Goal: Book appointment/travel/reservation

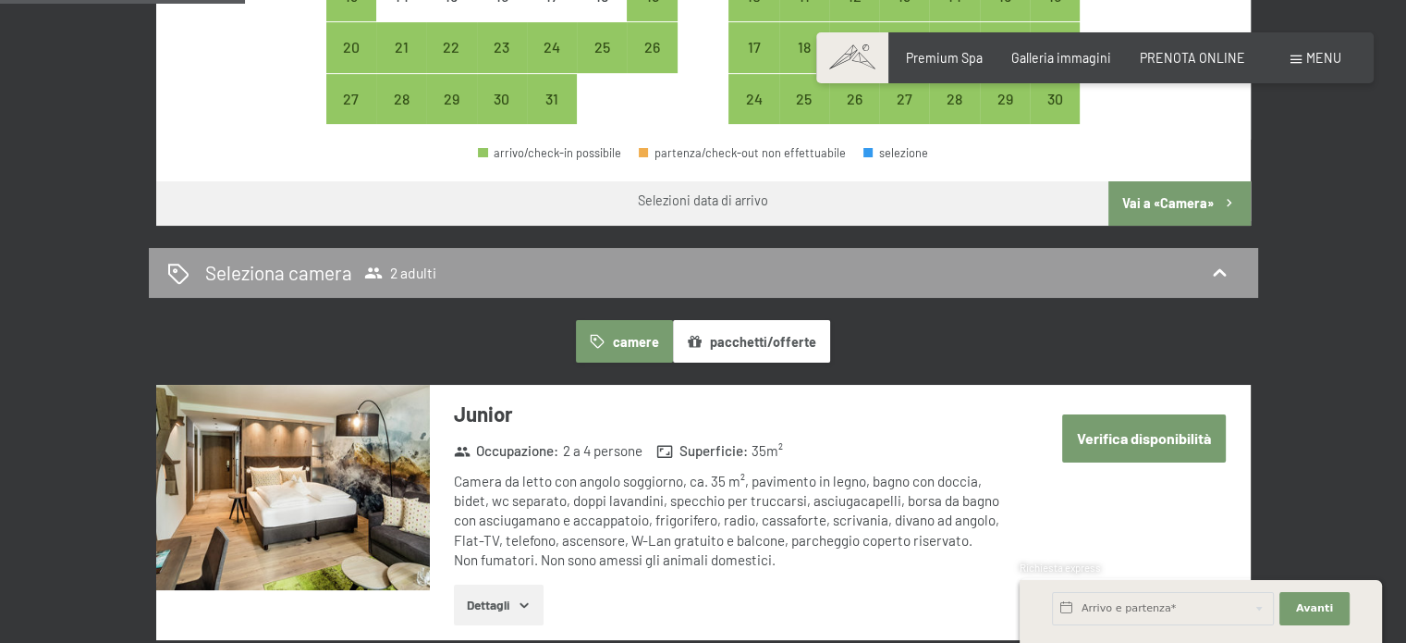
scroll to position [651, 0]
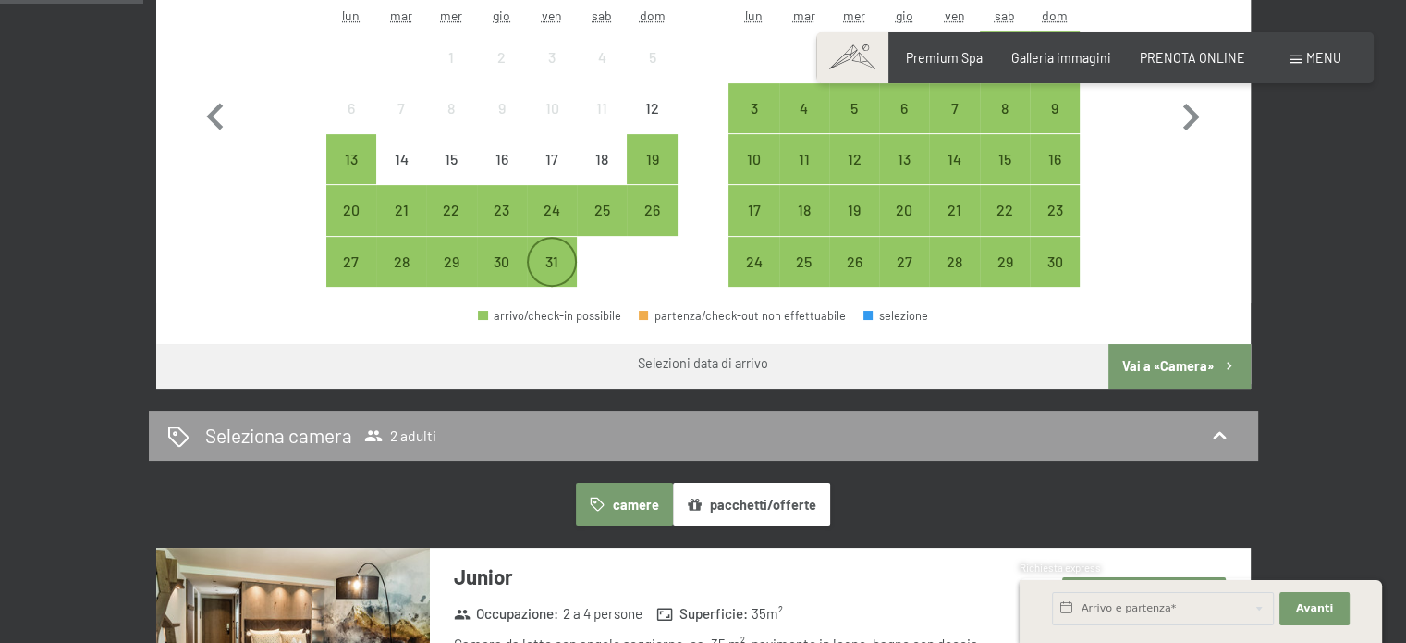
click at [558, 267] on div "31" at bounding box center [552, 277] width 46 height 46
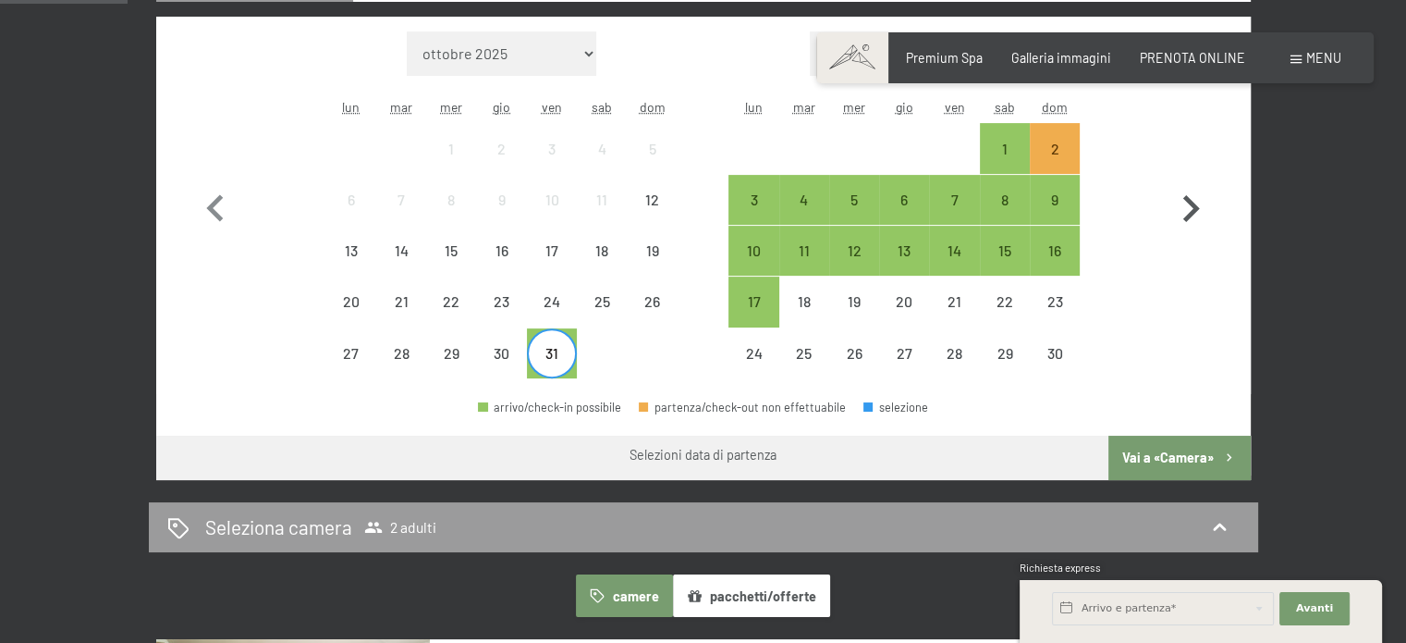
scroll to position [558, 0]
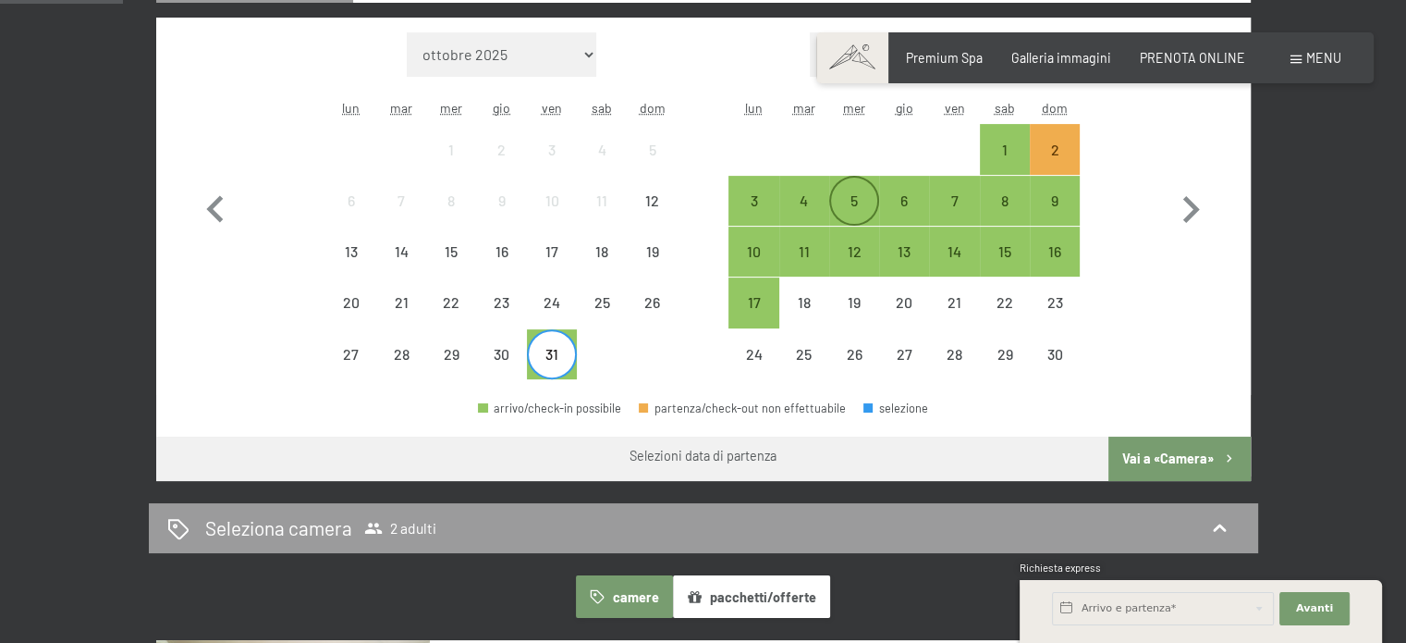
click at [852, 197] on div "5" at bounding box center [854, 216] width 46 height 46
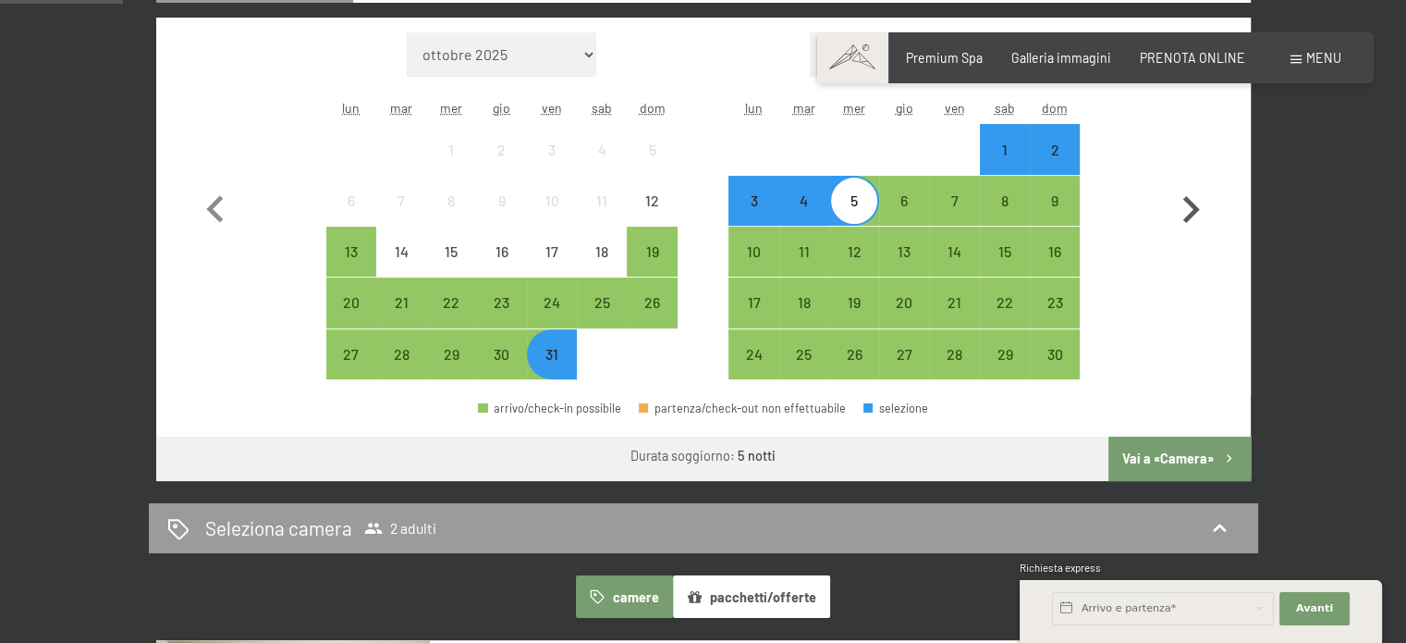
click at [1171, 447] on button "Vai a «Camera»" at bounding box center [1179, 458] width 141 height 44
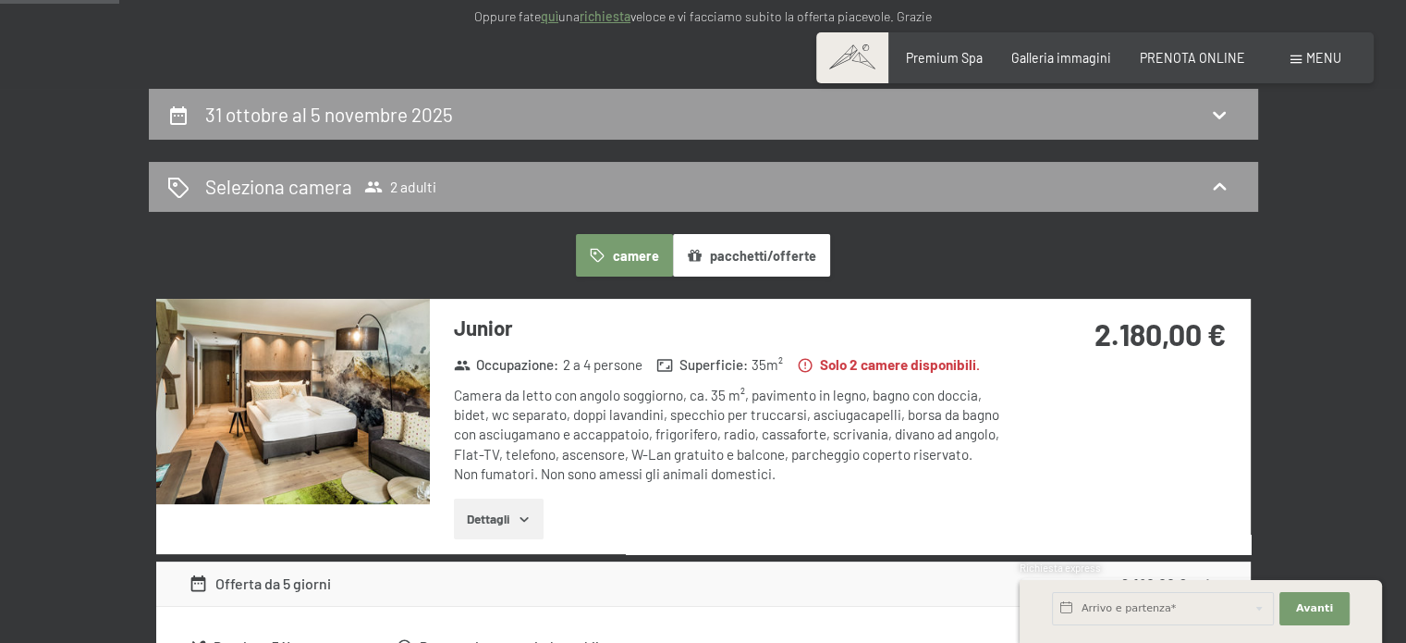
scroll to position [308, 0]
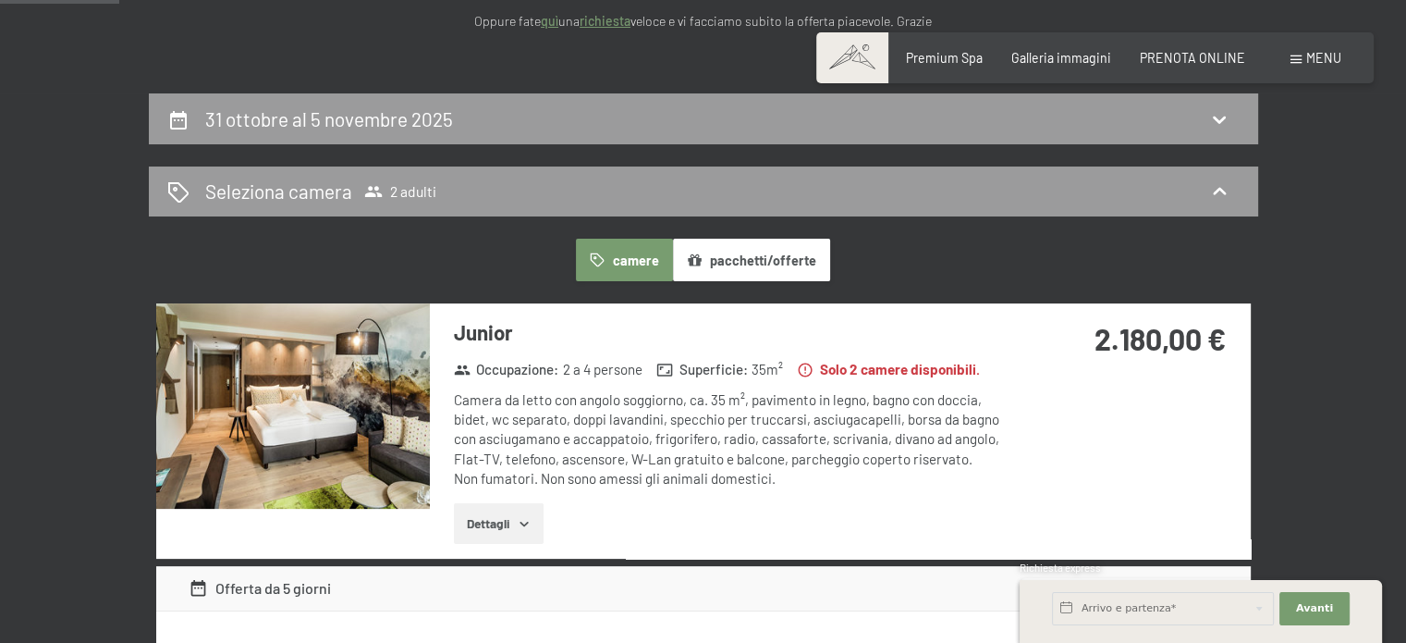
click at [523, 517] on icon "button" at bounding box center [524, 523] width 15 height 15
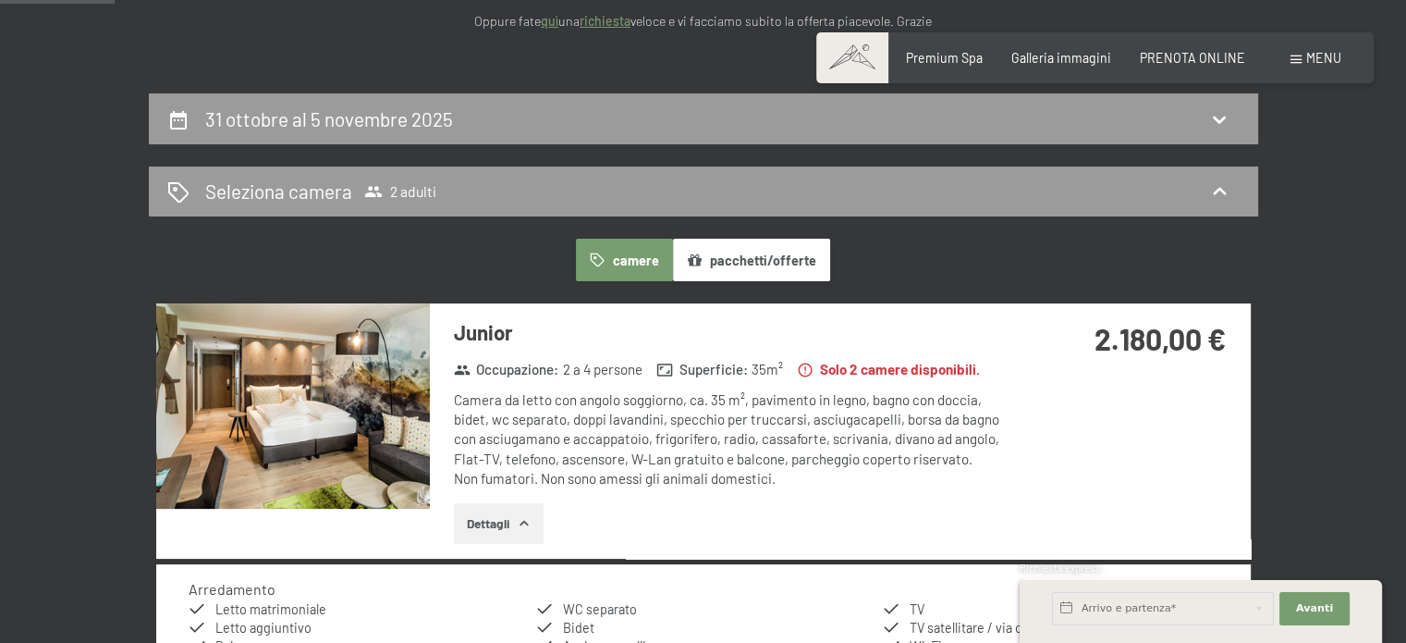
click at [760, 267] on button "pacchetti/offerte" at bounding box center [751, 260] width 157 height 43
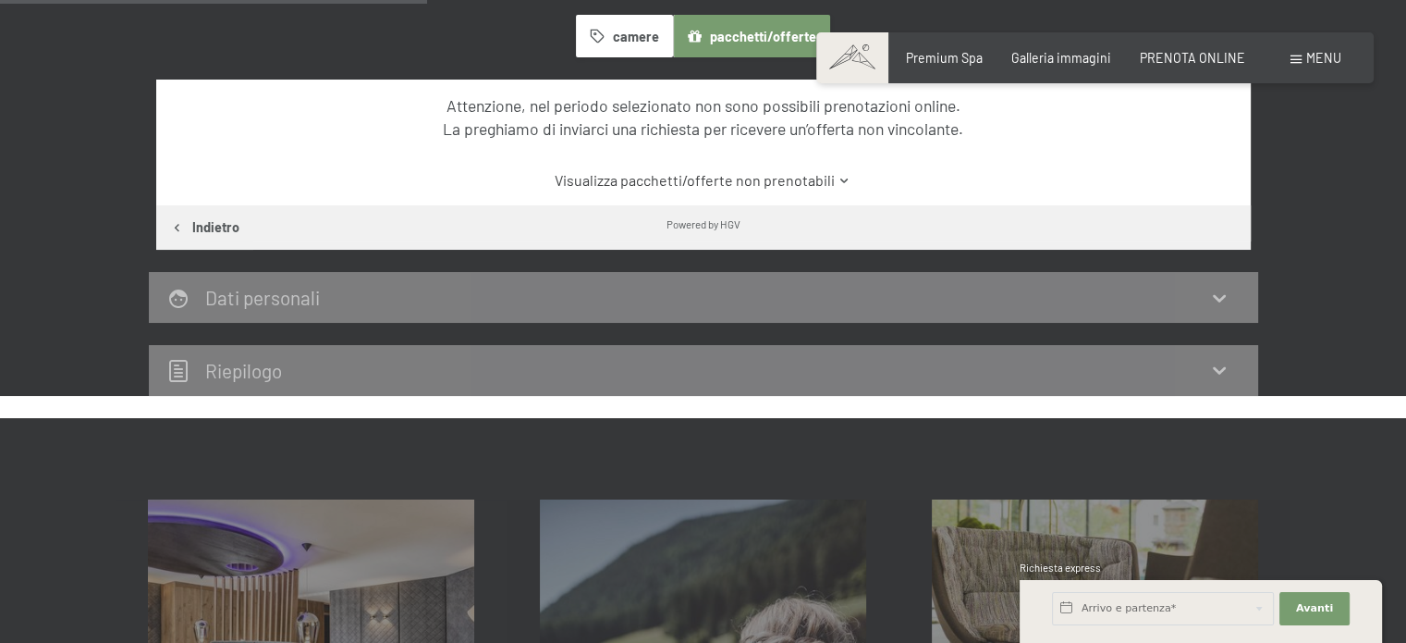
scroll to position [400, 0]
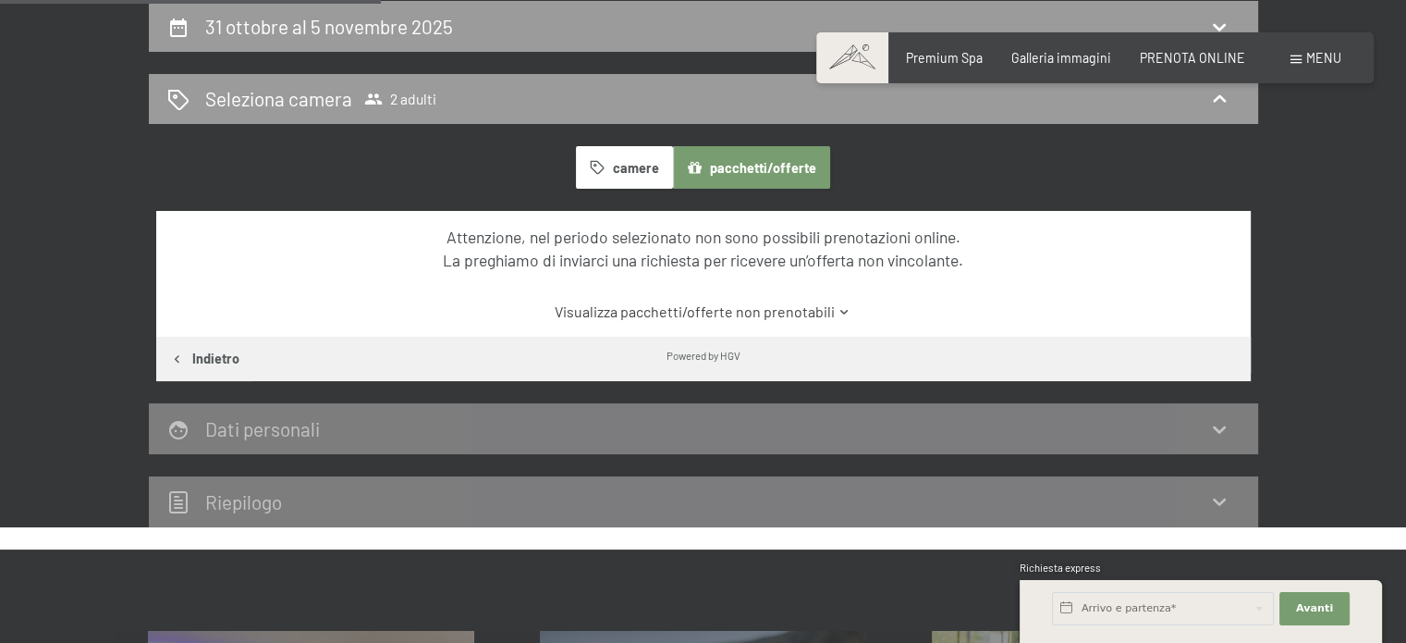
click at [627, 168] on button "camere" at bounding box center [624, 167] width 96 height 43
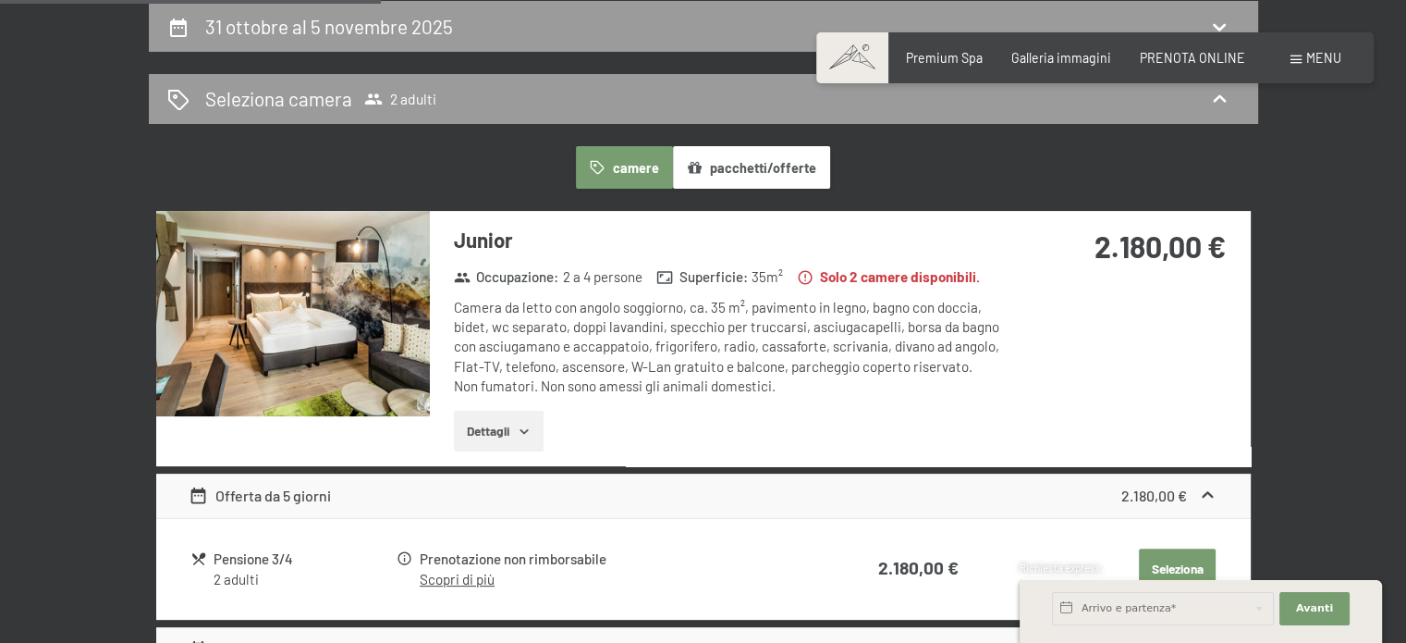
click at [496, 435] on button "Dettagli" at bounding box center [499, 431] width 90 height 41
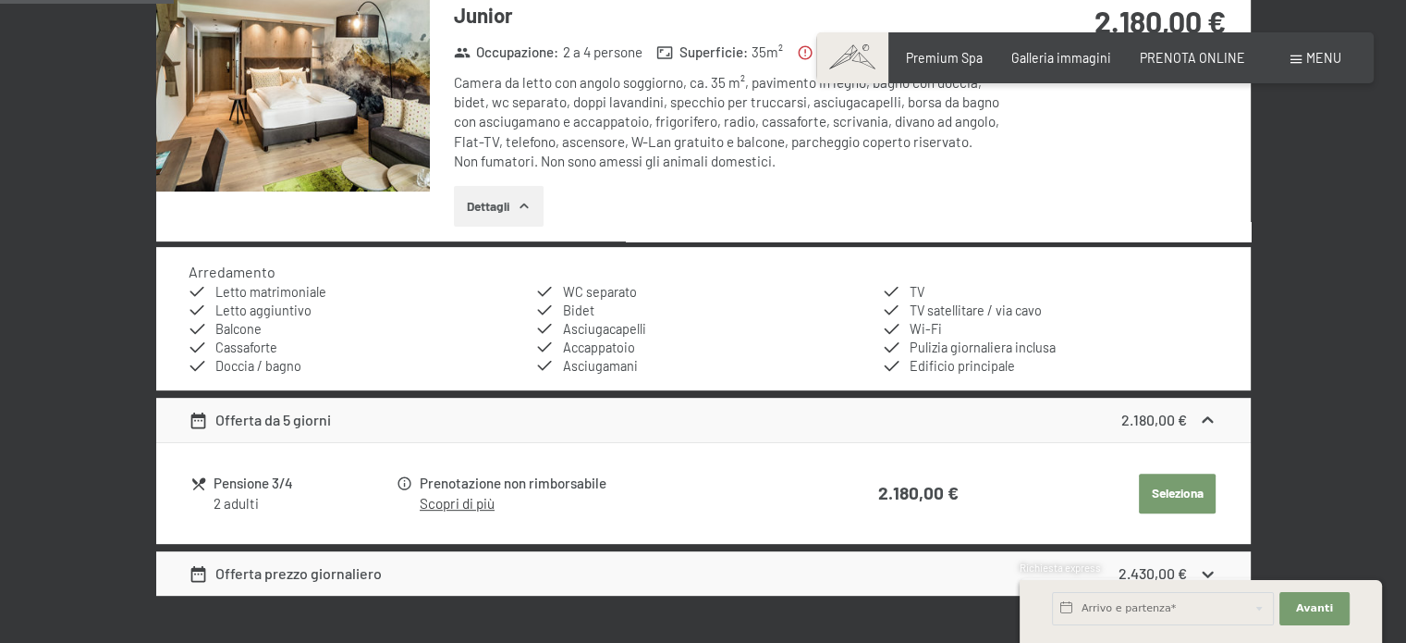
scroll to position [678, 0]
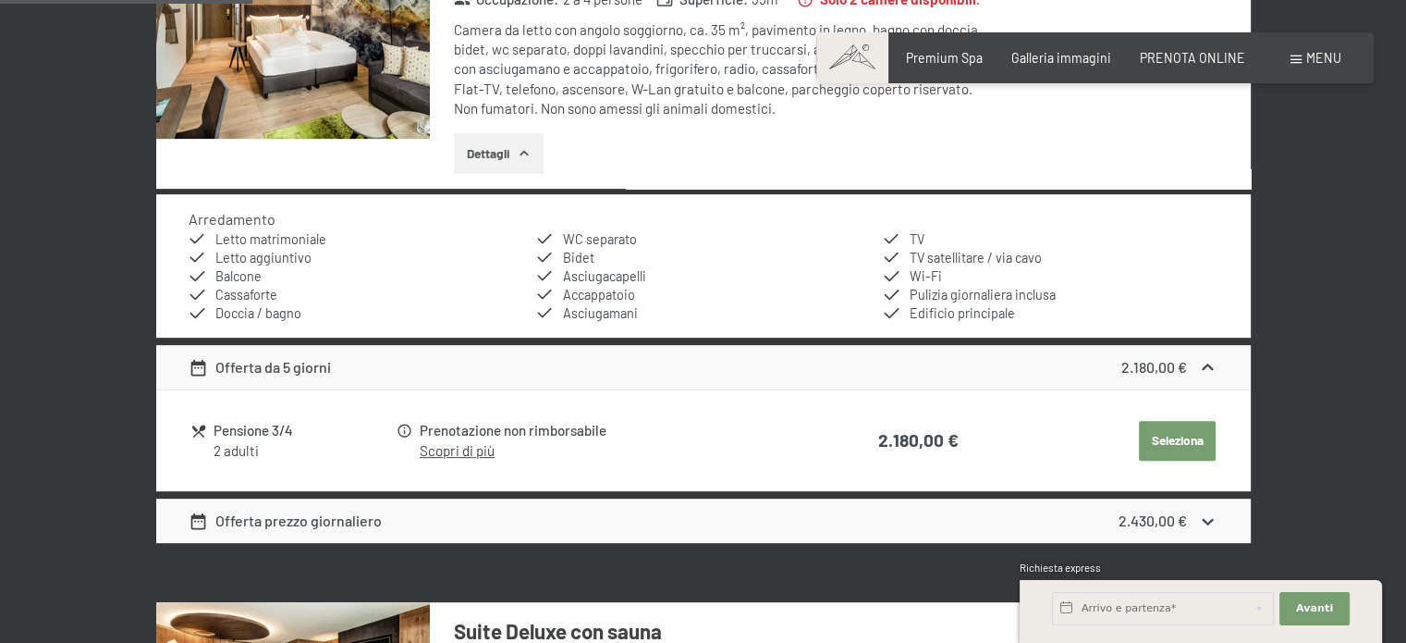
click at [472, 448] on link "Scopri di più" at bounding box center [457, 450] width 75 height 17
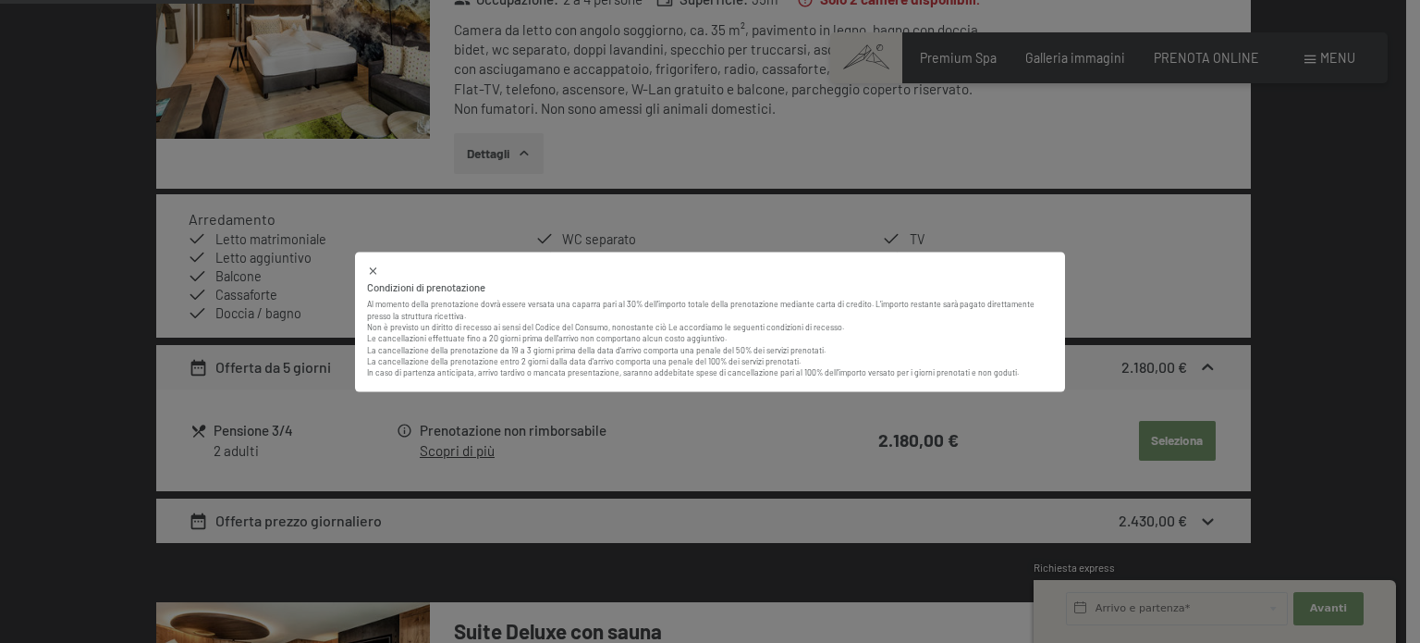
click at [718, 420] on div "Condizioni di prenotazione Al momento della prenotazione dovrà essere versata u…" at bounding box center [710, 321] width 1420 height 643
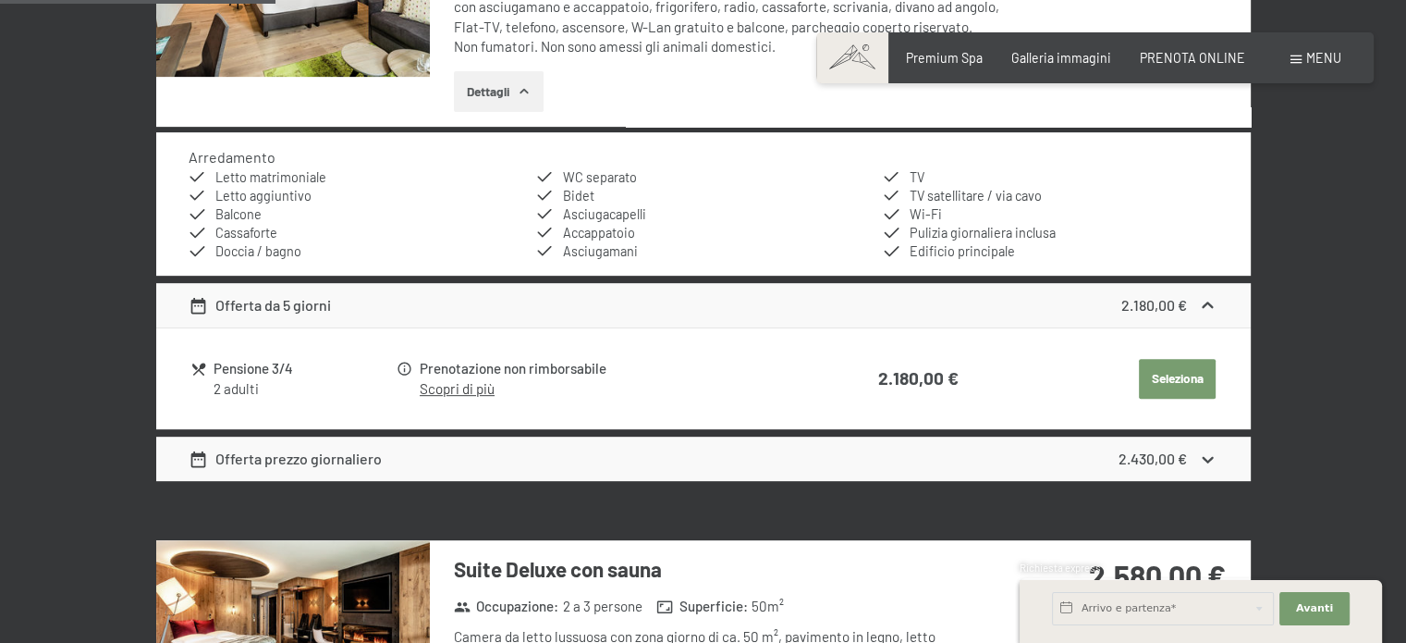
scroll to position [770, 0]
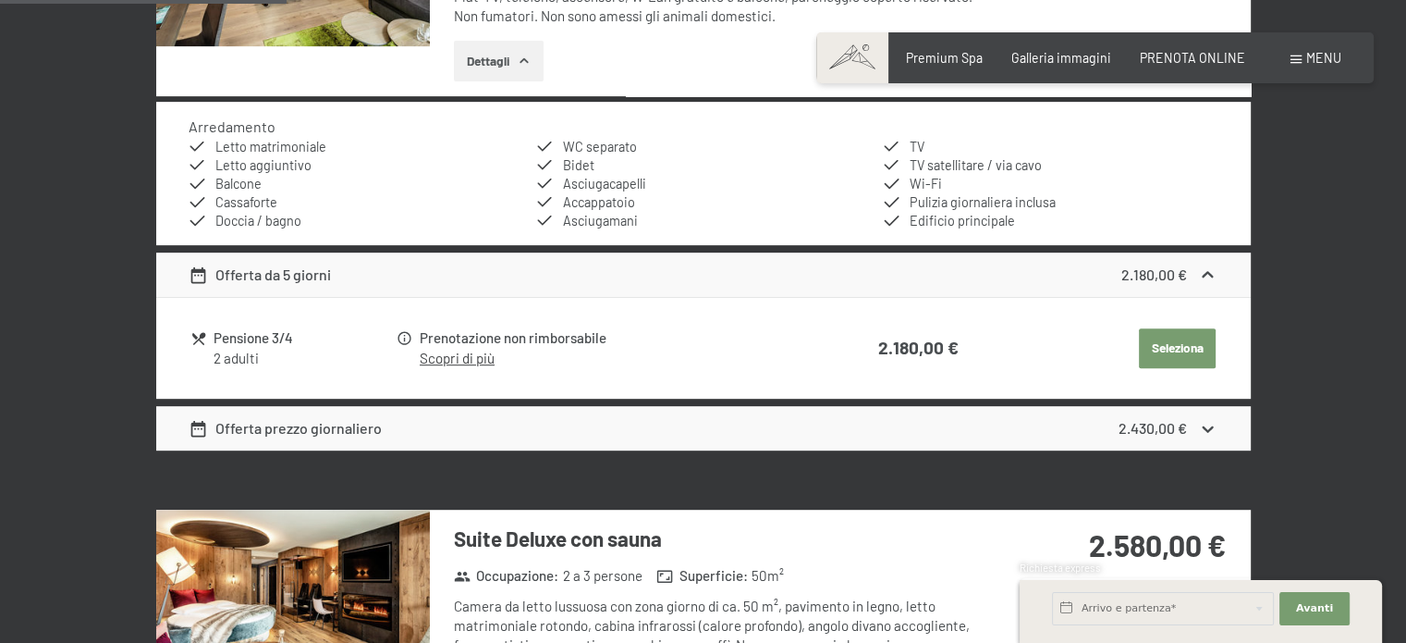
click at [1150, 424] on strong "2.430,00 €" at bounding box center [1153, 428] width 68 height 18
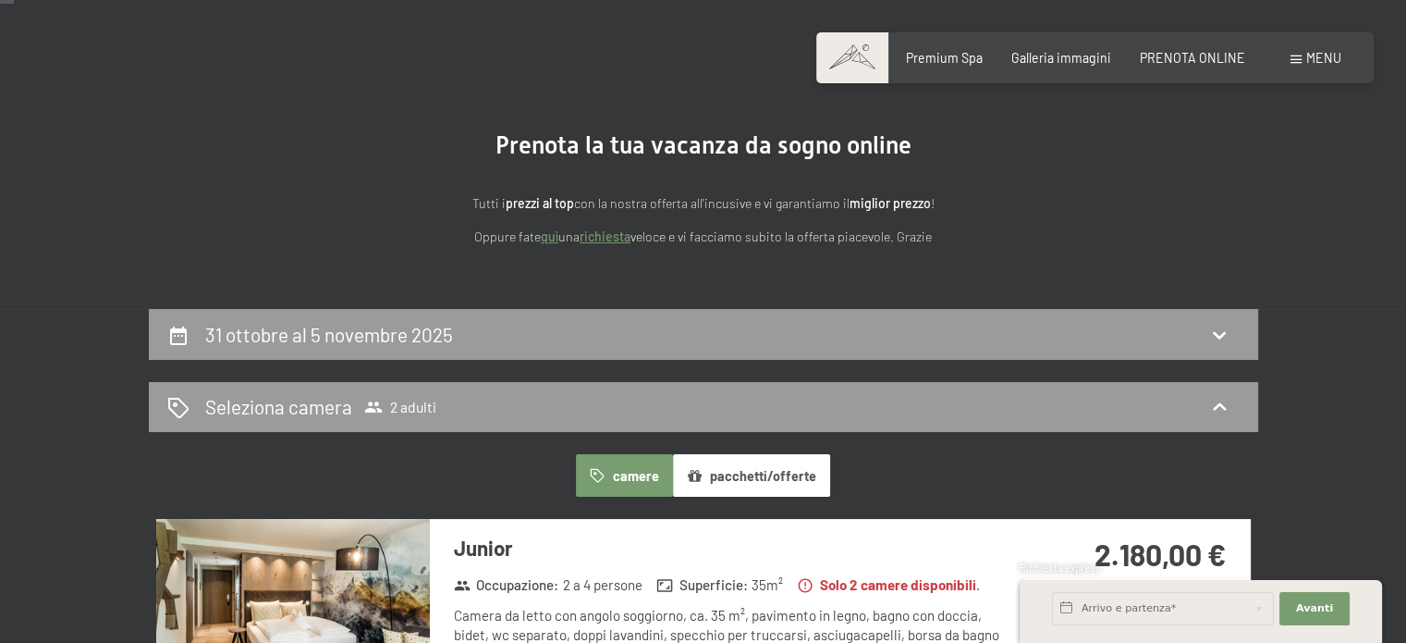
scroll to position [31, 0]
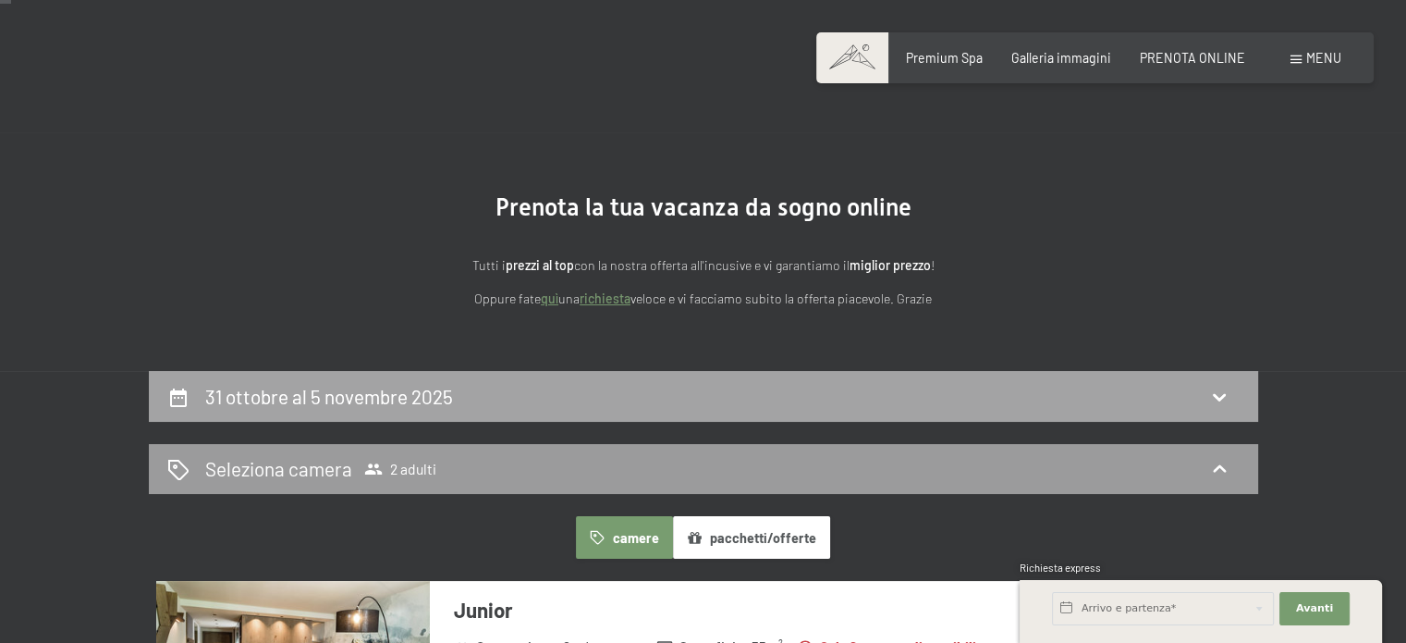
click at [707, 397] on div "31 ottobre al 5 novembre 2025" at bounding box center [703, 396] width 1073 height 27
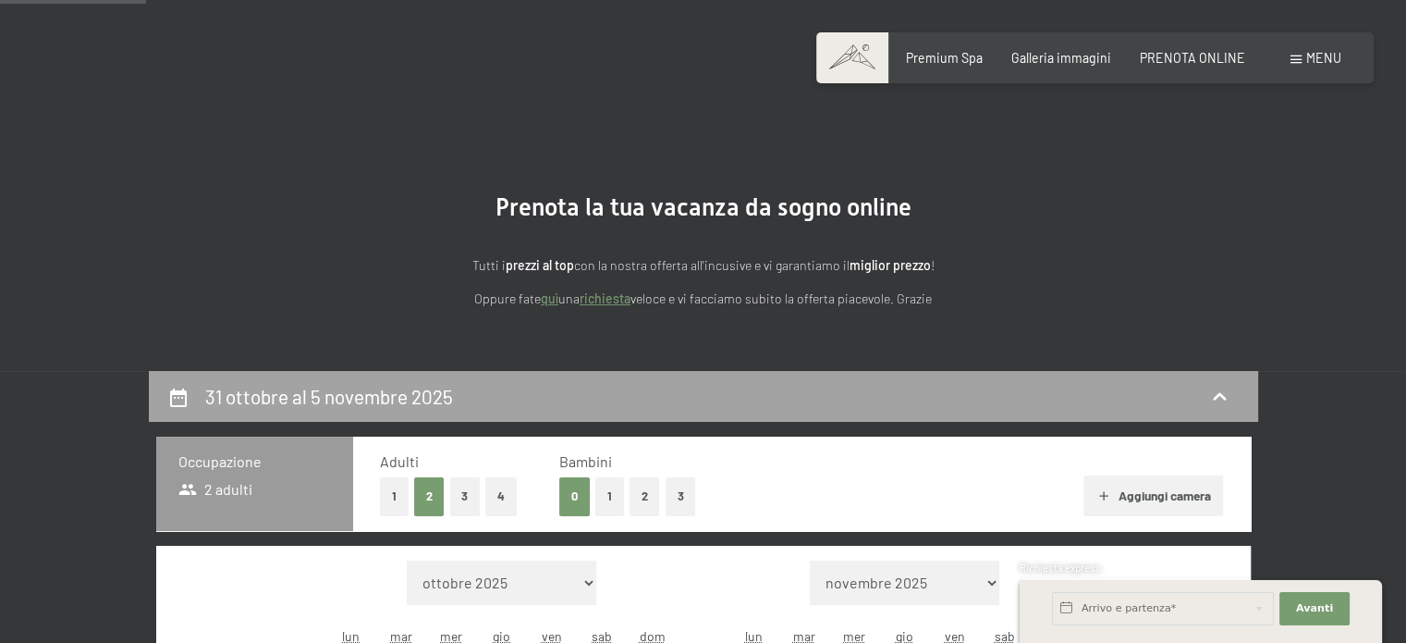
scroll to position [400, 0]
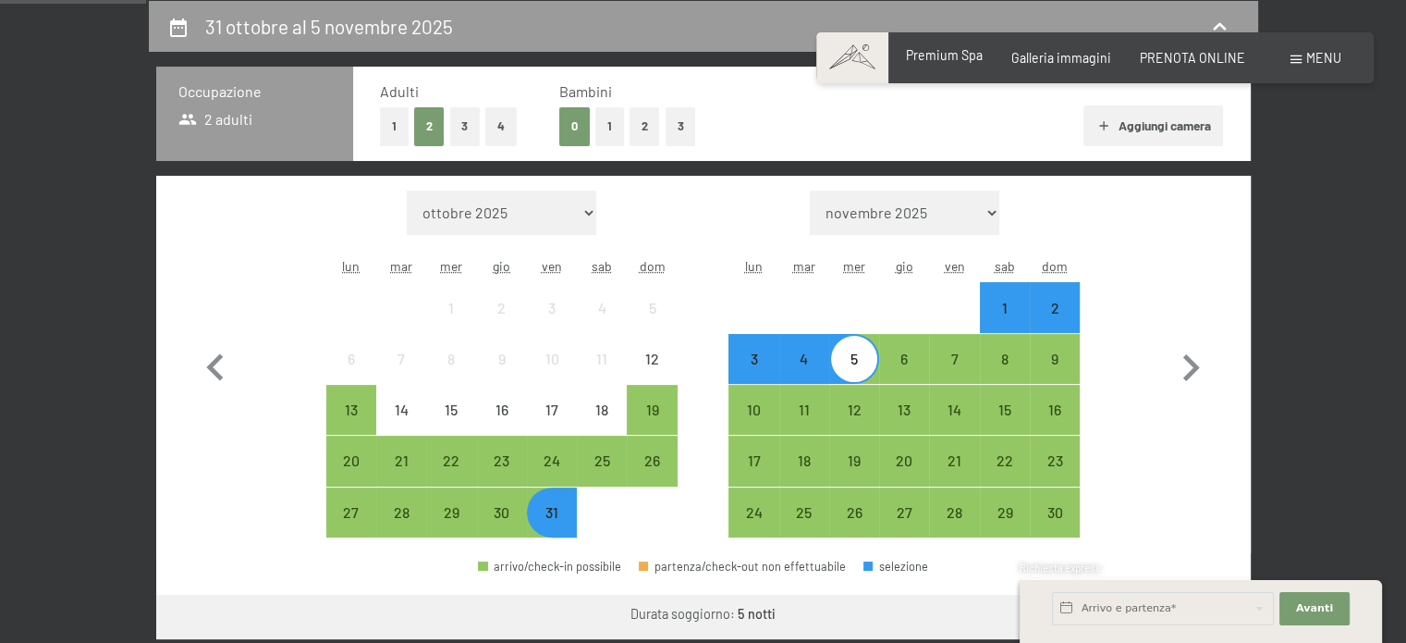
click at [959, 58] on span "Premium Spa" at bounding box center [944, 55] width 77 height 16
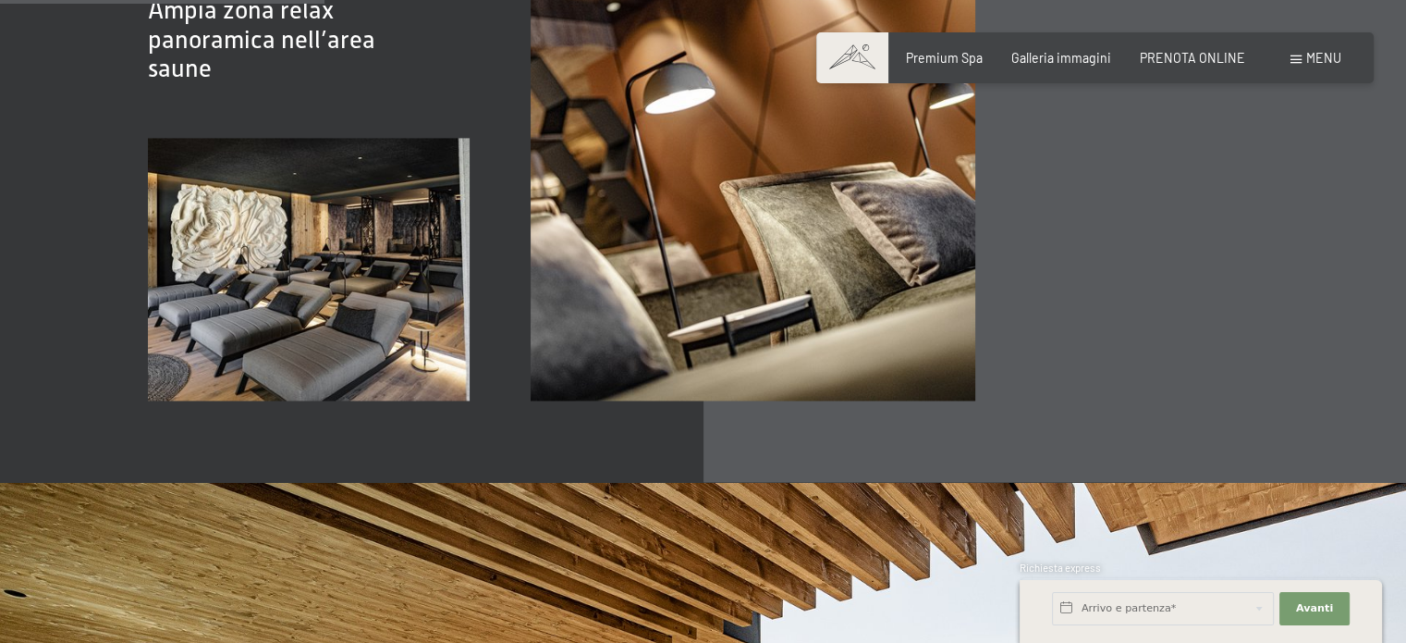
scroll to position [2300, 0]
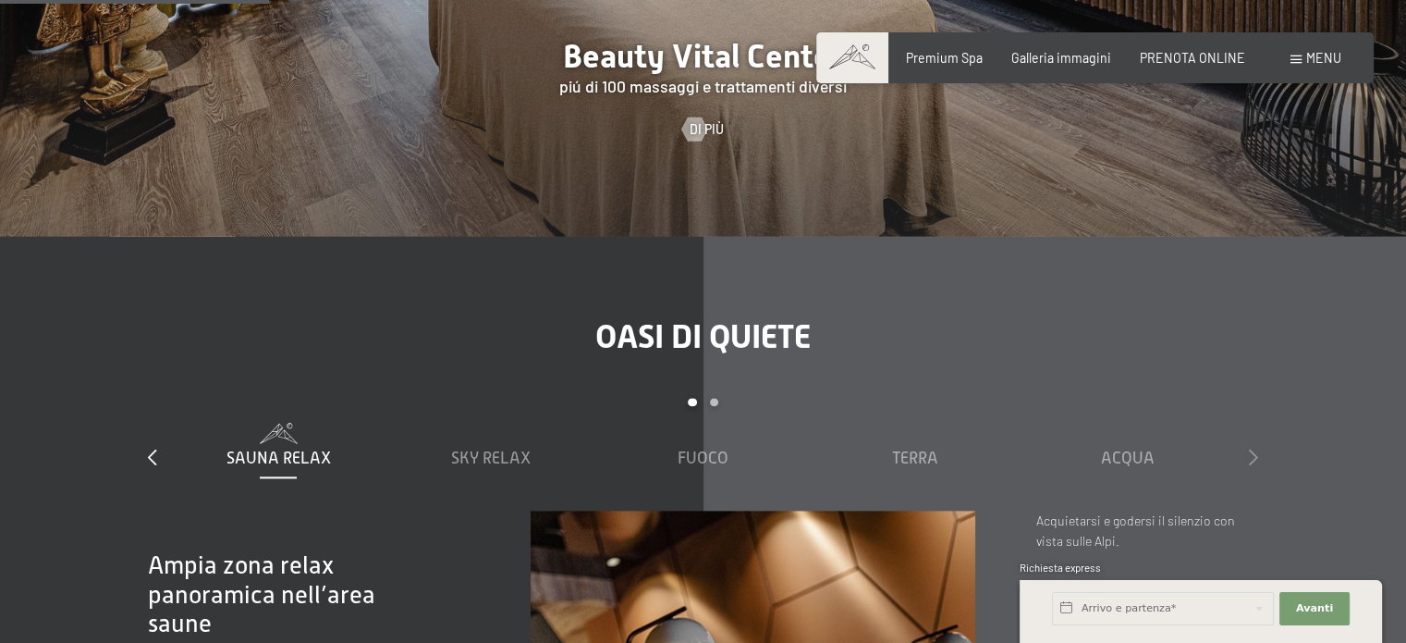
click at [1253, 448] on icon at bounding box center [1253, 456] width 9 height 17
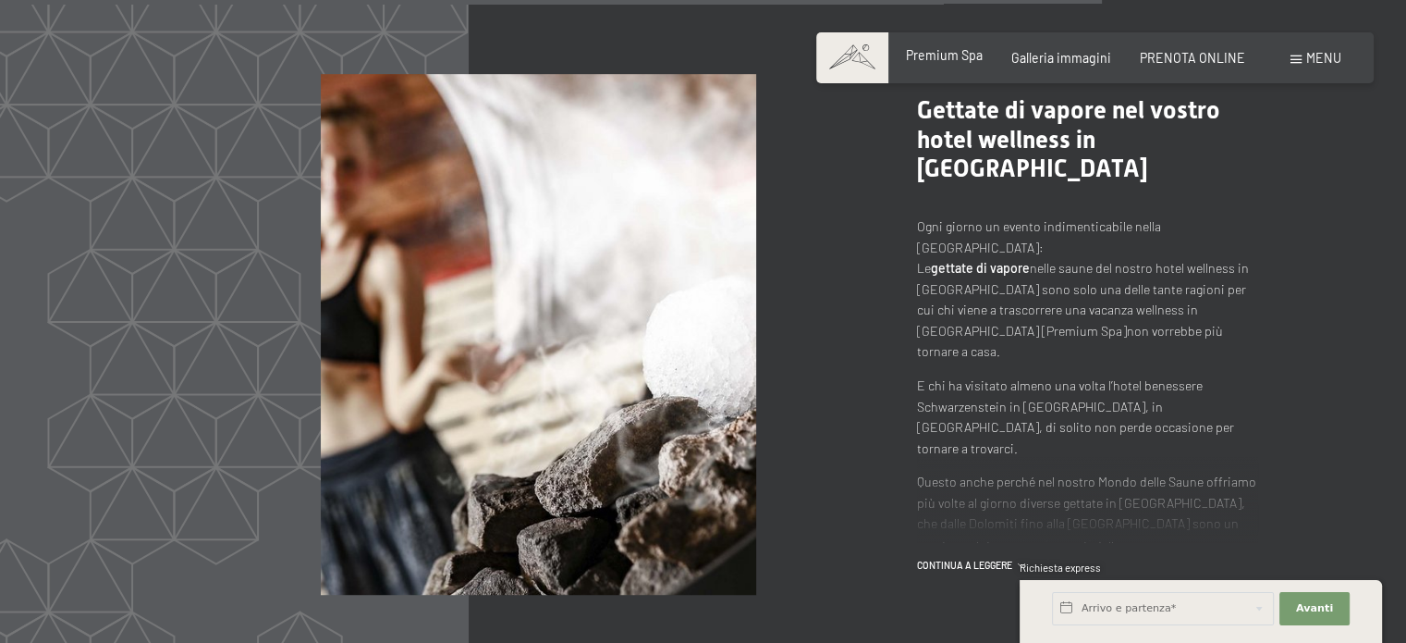
scroll to position [8055, 0]
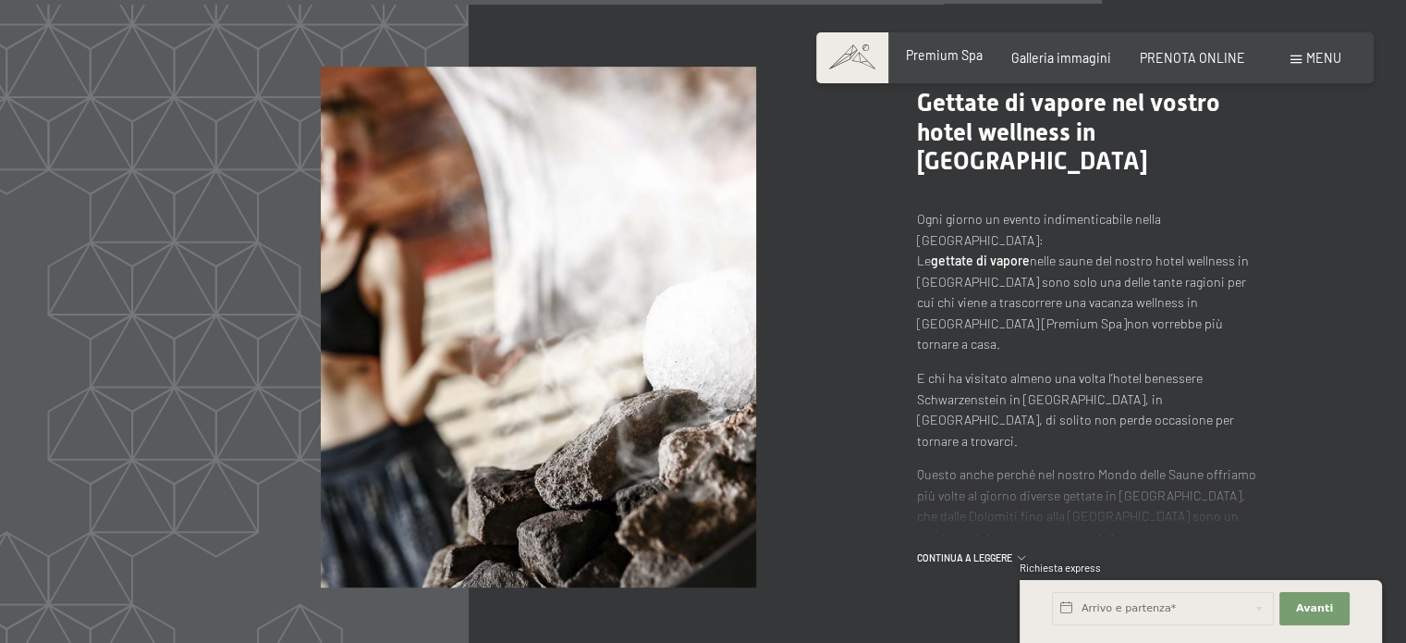
click at [976, 62] on span "Premium Spa" at bounding box center [944, 55] width 77 height 16
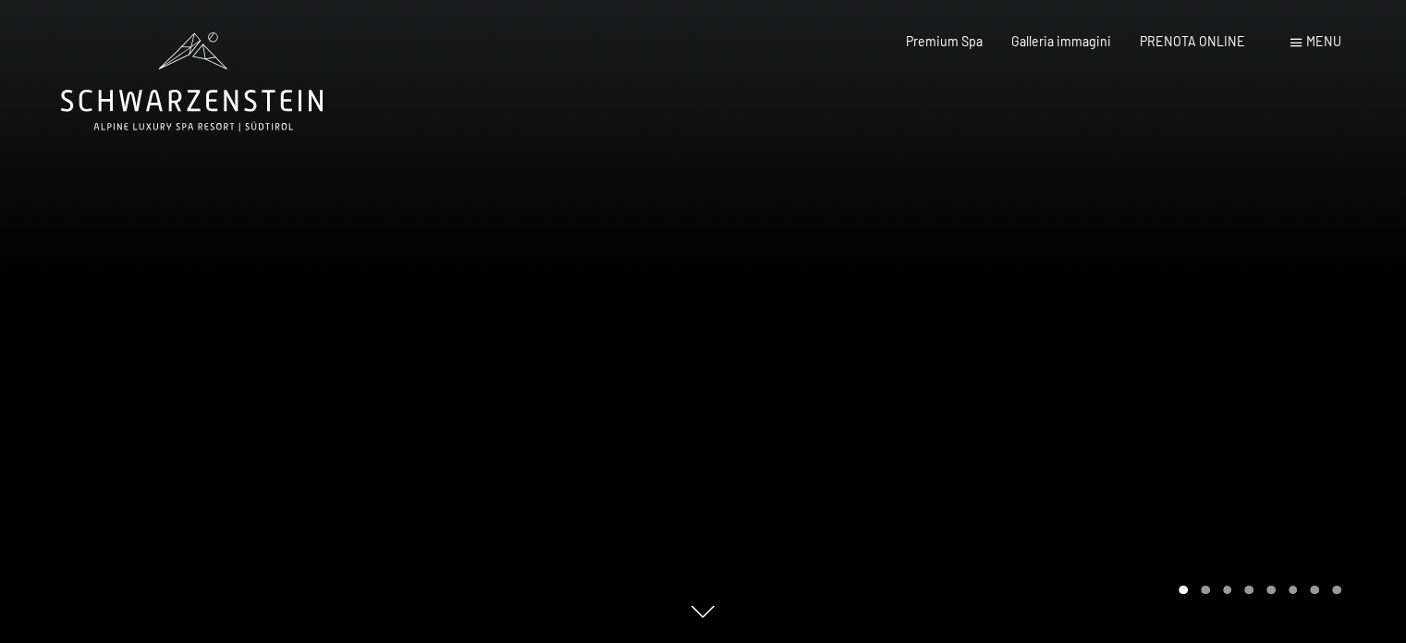
click at [1318, 47] on span "Menu" at bounding box center [1323, 41] width 35 height 16
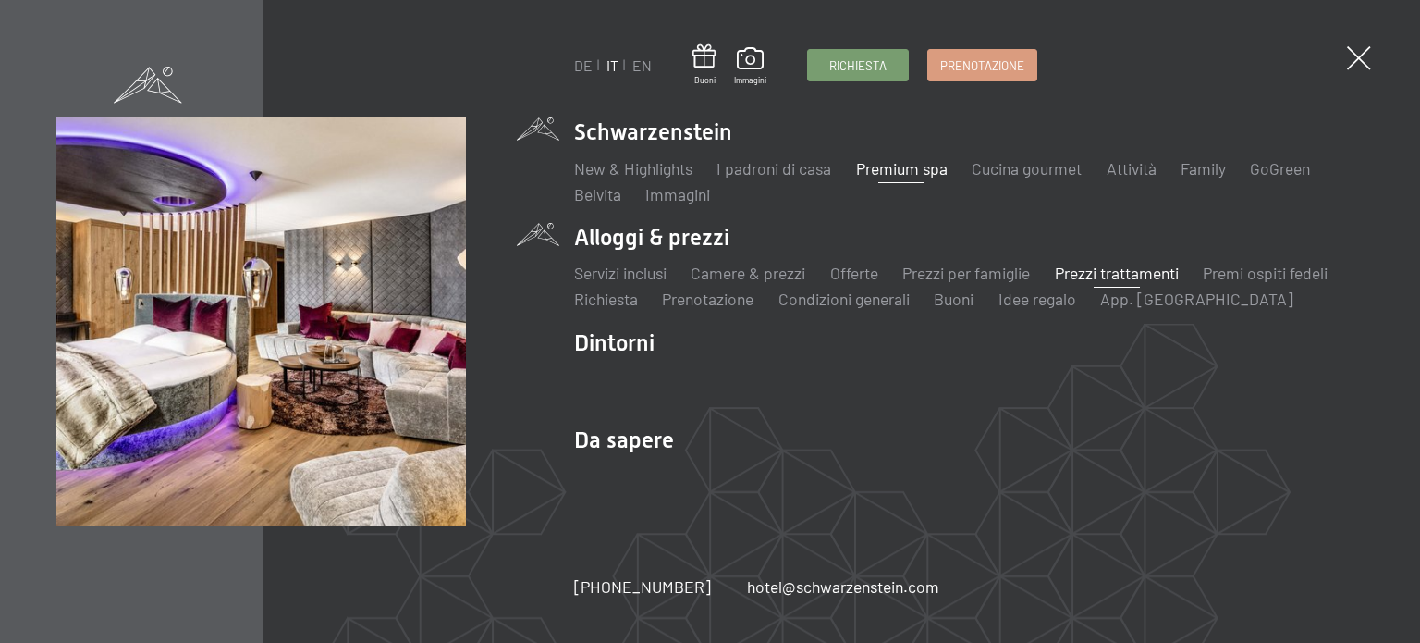
click at [1141, 271] on link "Prezzi trattamenti" at bounding box center [1117, 273] width 124 height 20
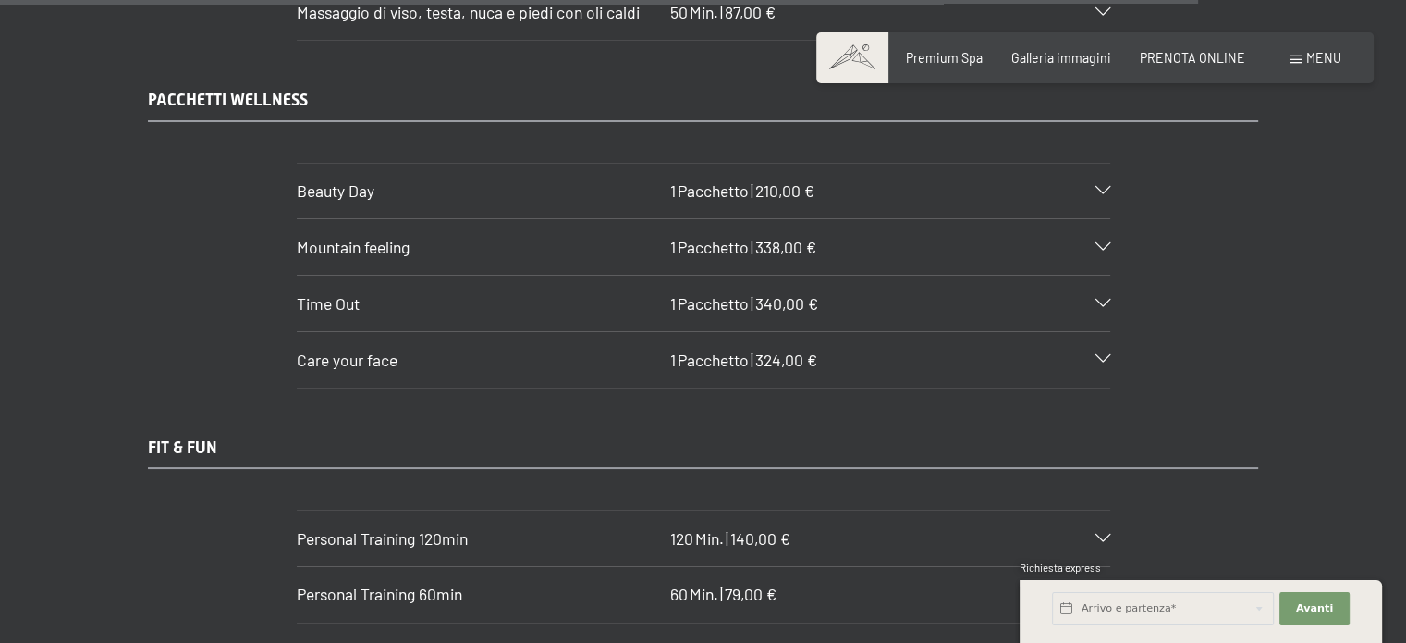
scroll to position [10910, 0]
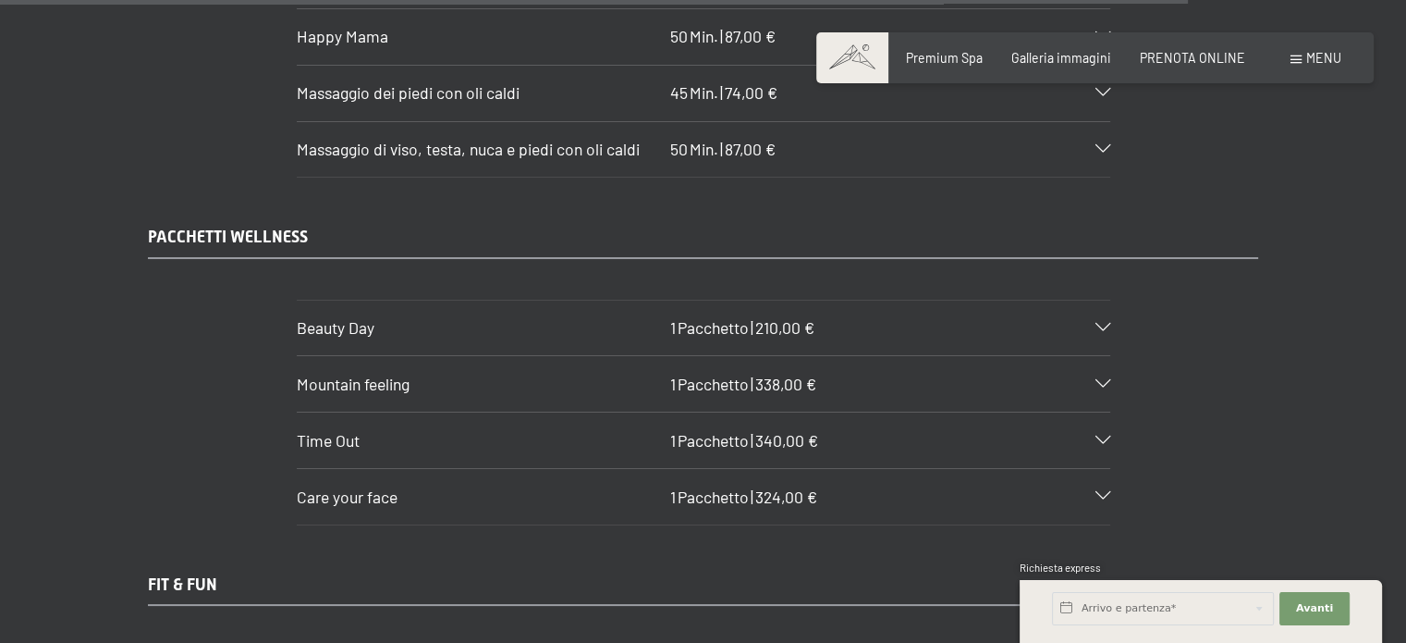
click at [1100, 324] on icon at bounding box center [1103, 328] width 15 height 8
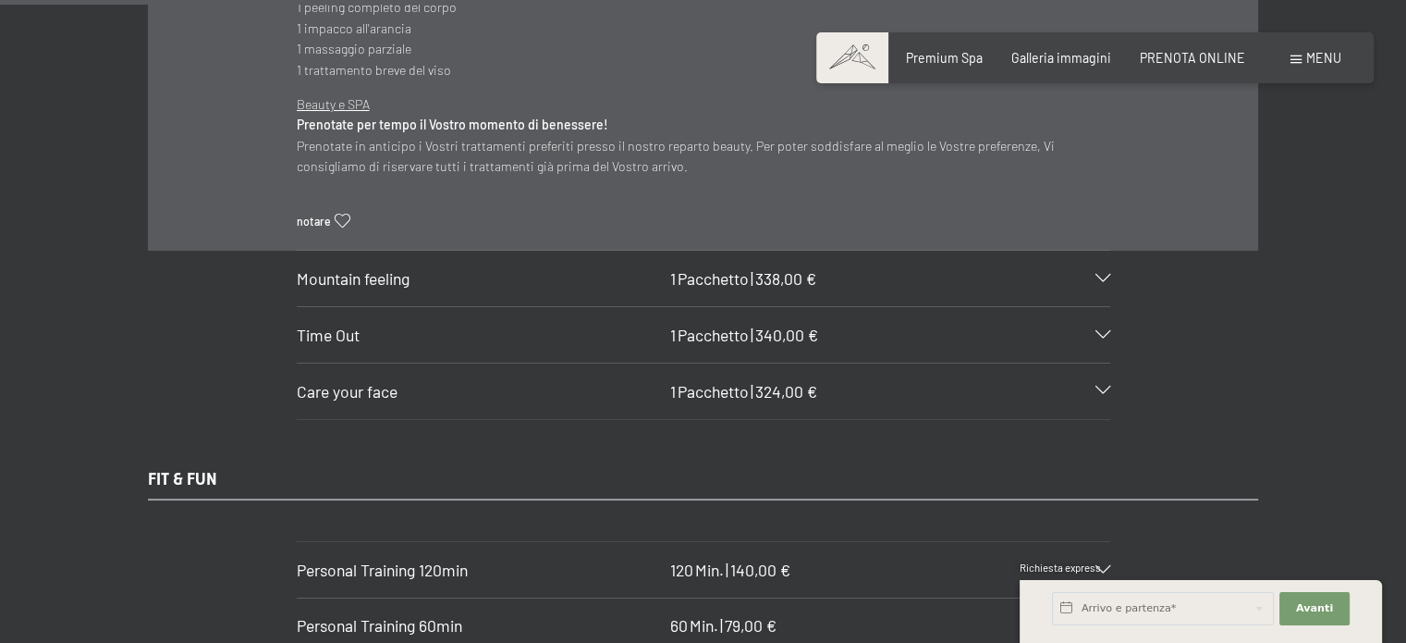
scroll to position [11280, 0]
